Goal: Information Seeking & Learning: Learn about a topic

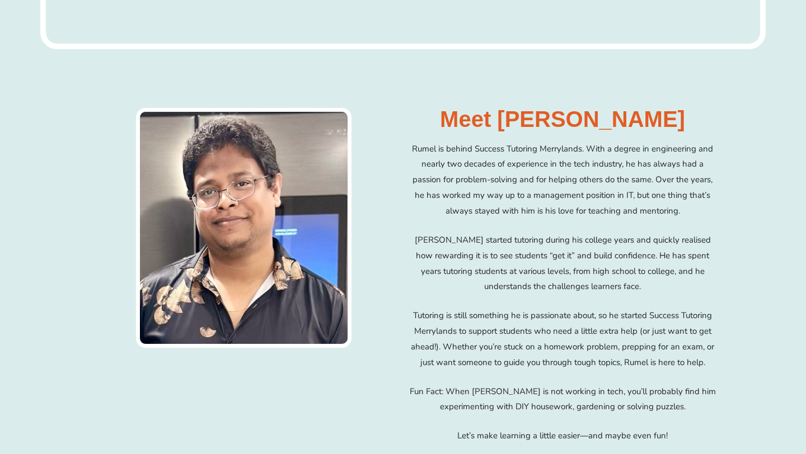
scroll to position [3165, 0]
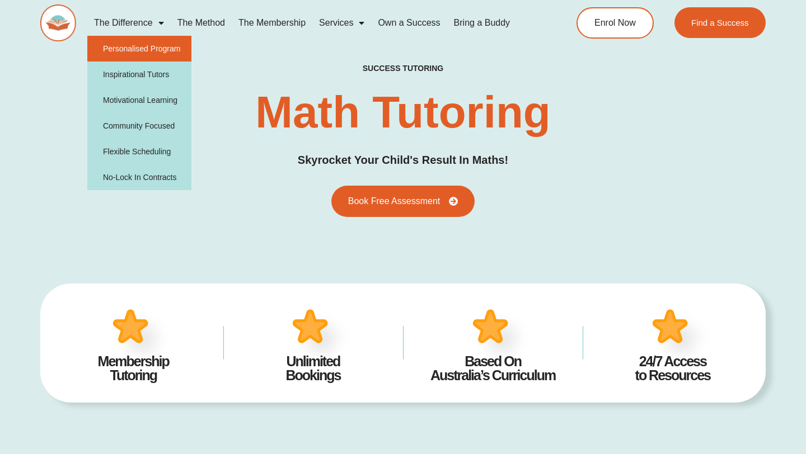
click at [144, 49] on link "Personalised Program" at bounding box center [139, 49] width 105 height 26
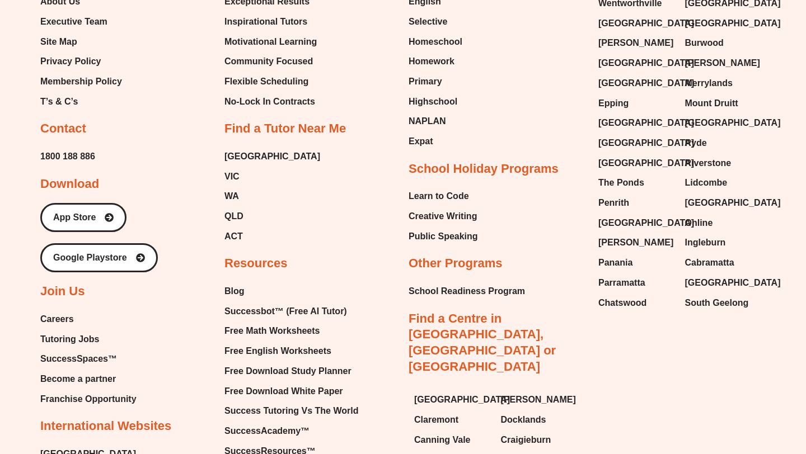
scroll to position [1960, 0]
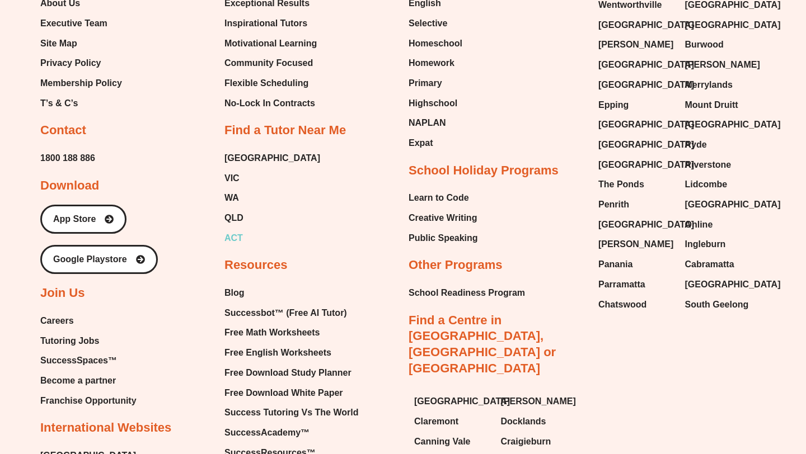
click at [234, 230] on span "ACT" at bounding box center [233, 238] width 18 height 17
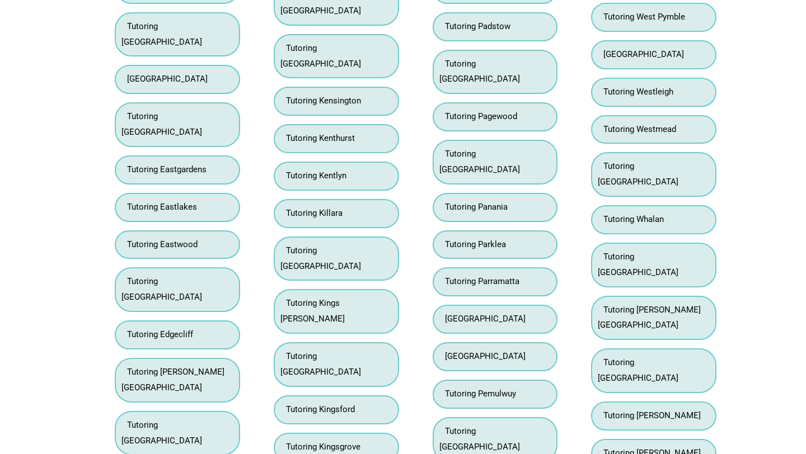
scroll to position [6217, 0]
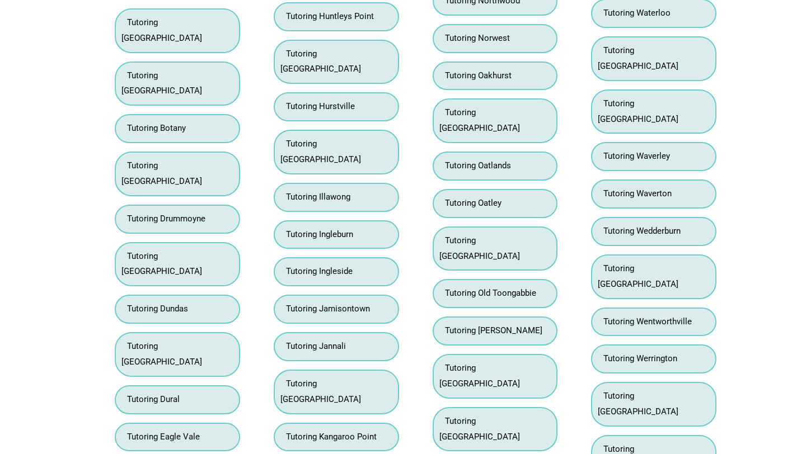
scroll to position [5553, 0]
